Goal: Ask a question

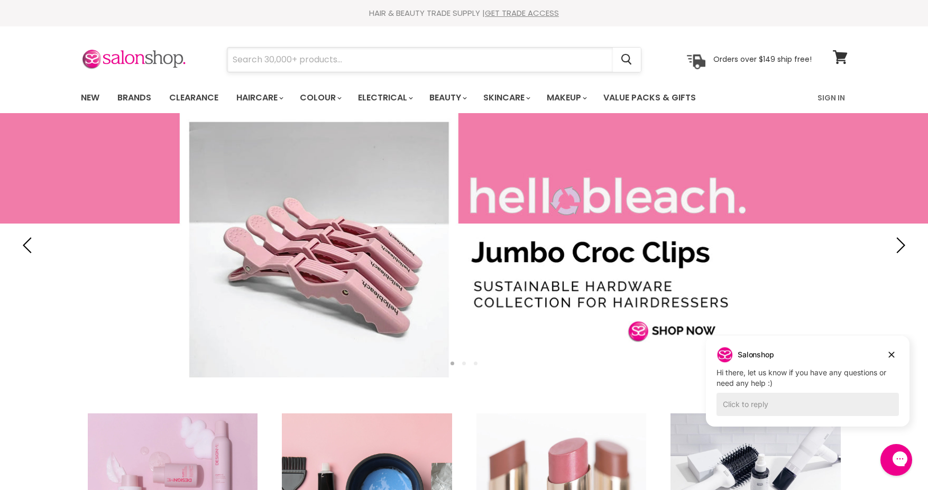
click at [338, 60] on input "Search" at bounding box center [420, 60] width 386 height 24
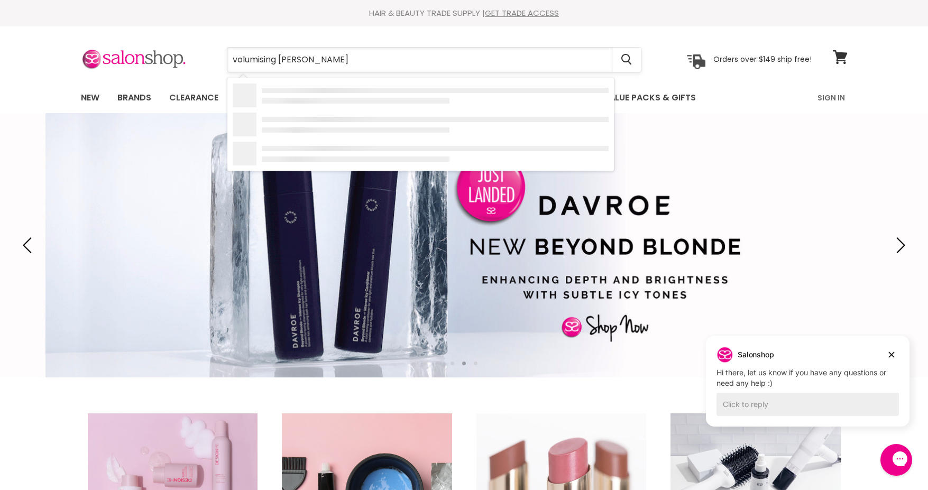
type input "volumising mousse"
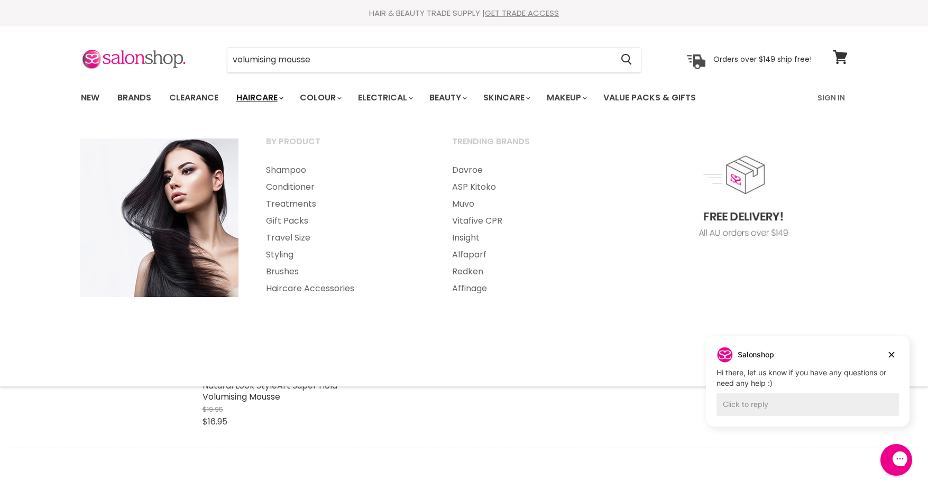
click at [273, 97] on link "Haircare" at bounding box center [259, 98] width 61 height 22
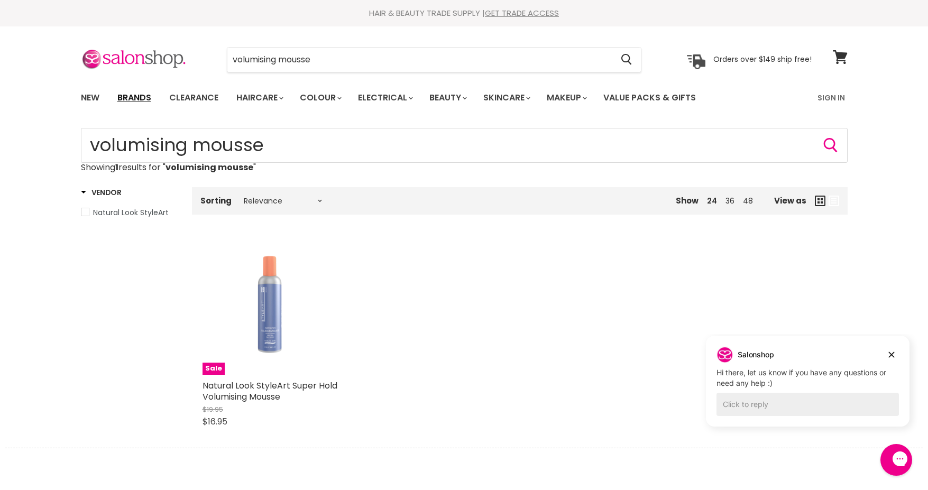
click at [128, 99] on link "Brands" at bounding box center [135, 98] width 50 height 22
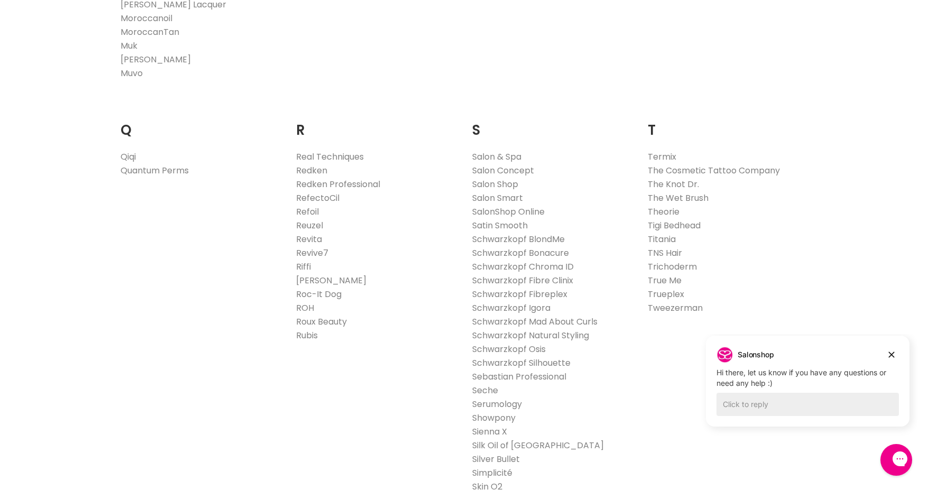
scroll to position [1534, 0]
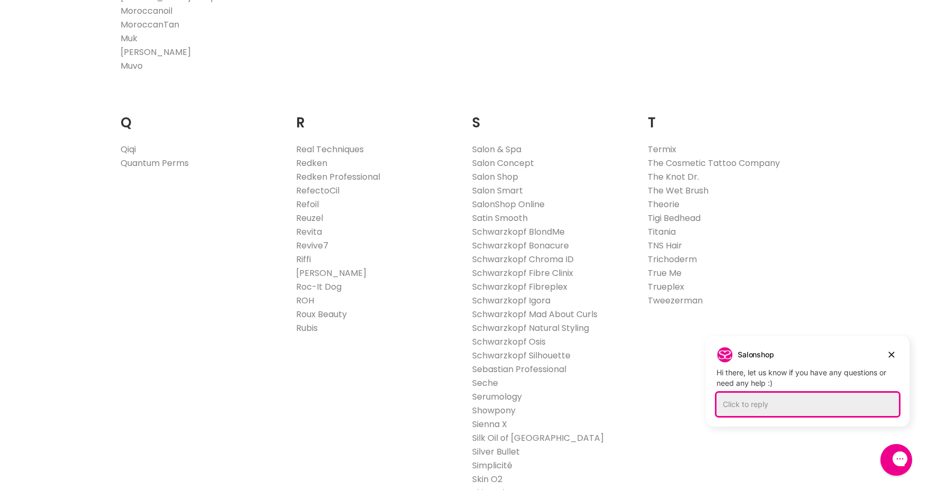
click at [777, 407] on div "Click to reply" at bounding box center [808, 404] width 183 height 23
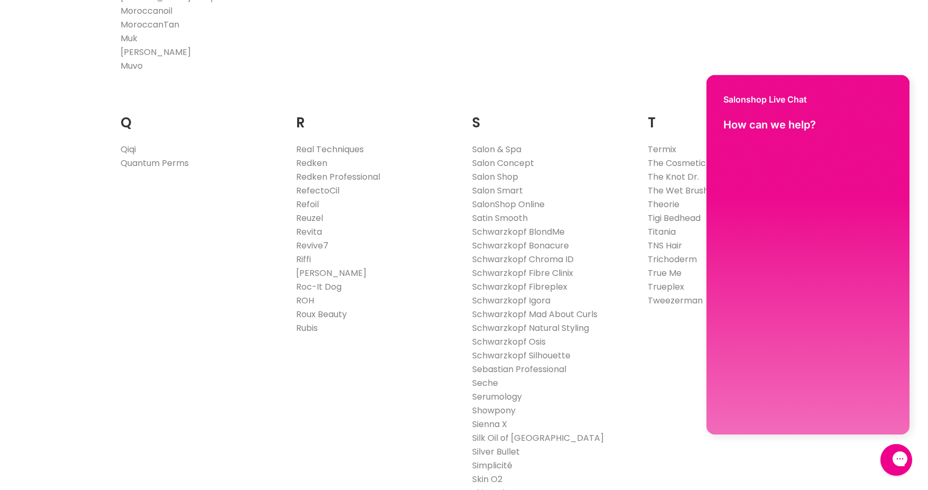
scroll to position [0, 0]
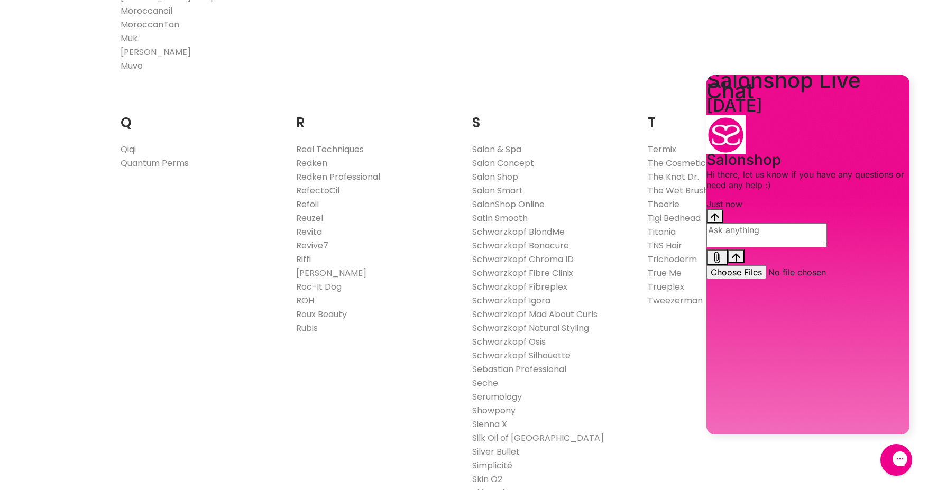
click at [737, 248] on textarea "live chat message input" at bounding box center [767, 235] width 121 height 24
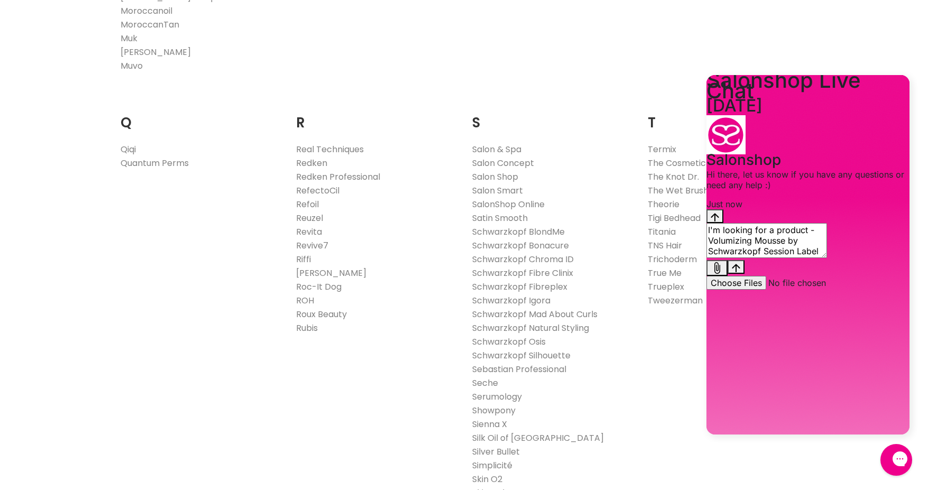
type textarea "I'm looking for a product - Volumizing Mousse by Schwarzkopf Session Label"
click at [740, 272] on icon "Send message" at bounding box center [736, 268] width 8 height 8
